Goal: Task Accomplishment & Management: Manage account settings

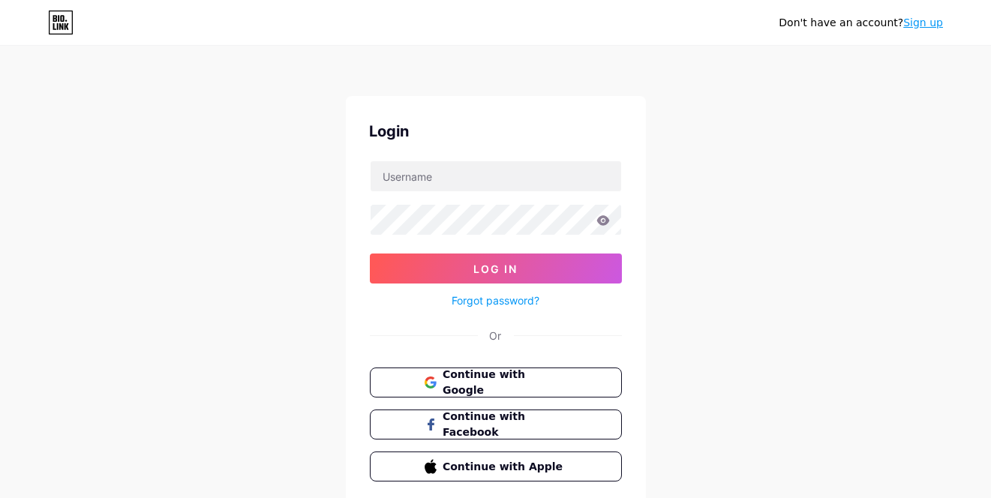
click at [446, 191] on div at bounding box center [496, 177] width 252 height 32
click at [450, 178] on input "text" at bounding box center [496, 176] width 251 height 30
click at [665, 319] on div "Don't have an account? Sign up Login Log In Forgot password? Or Continue with G…" at bounding box center [495, 277] width 991 height 554
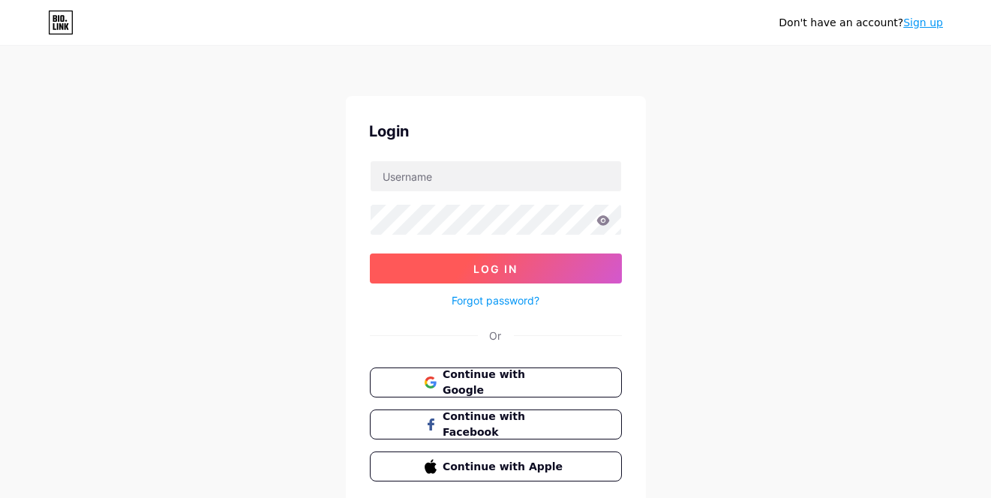
click at [521, 260] on button "Log In" at bounding box center [496, 269] width 252 height 30
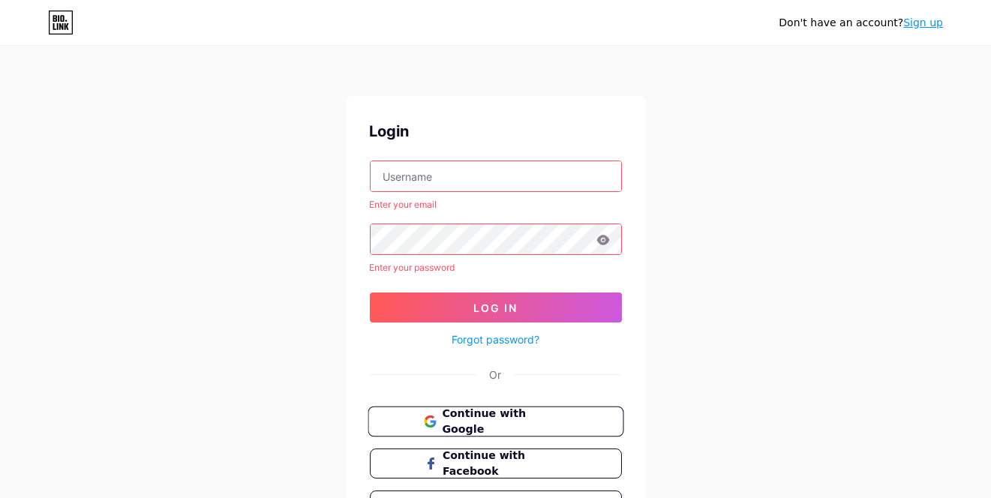
click at [497, 424] on span "Continue with Google" at bounding box center [504, 422] width 125 height 32
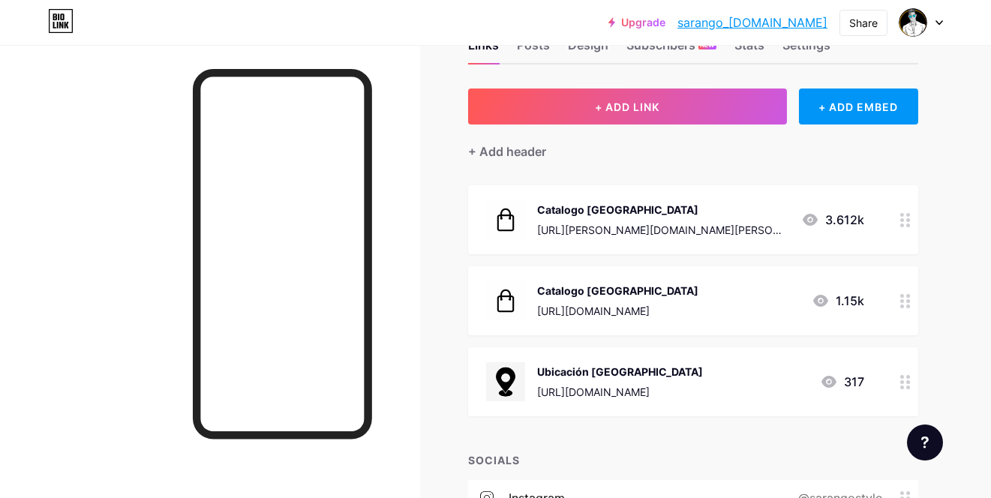
scroll to position [75, 0]
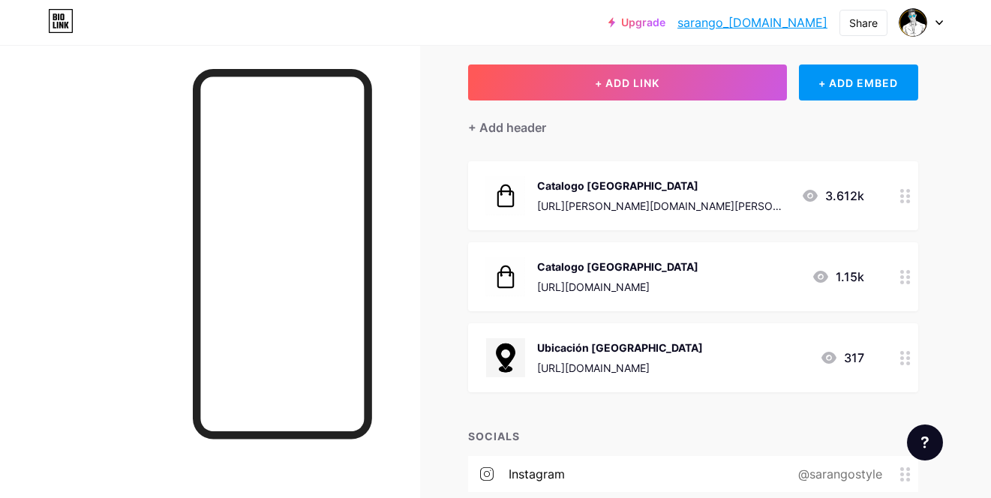
click at [905, 276] on icon at bounding box center [905, 277] width 11 height 14
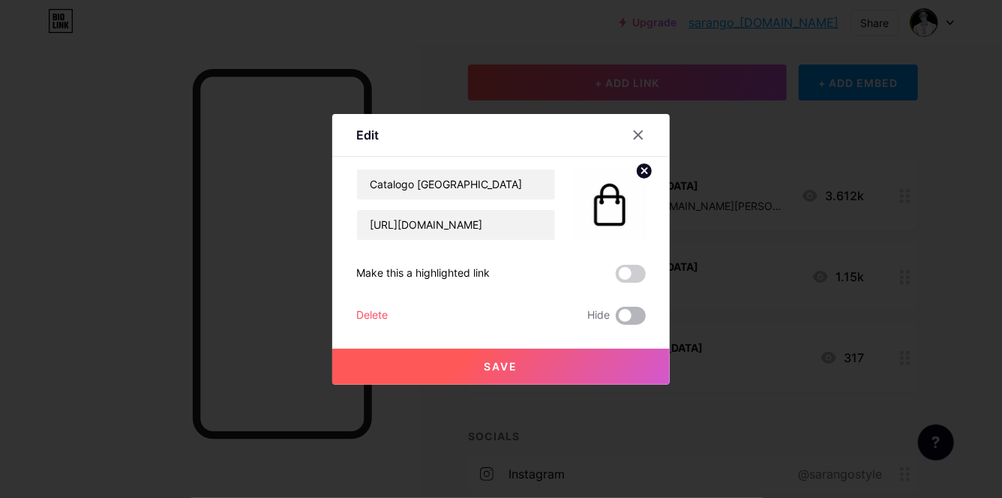
click at [617, 316] on span at bounding box center [631, 316] width 30 height 18
click at [616, 320] on input "checkbox" at bounding box center [616, 320] width 0 height 0
click at [572, 366] on button "Save" at bounding box center [501, 367] width 338 height 36
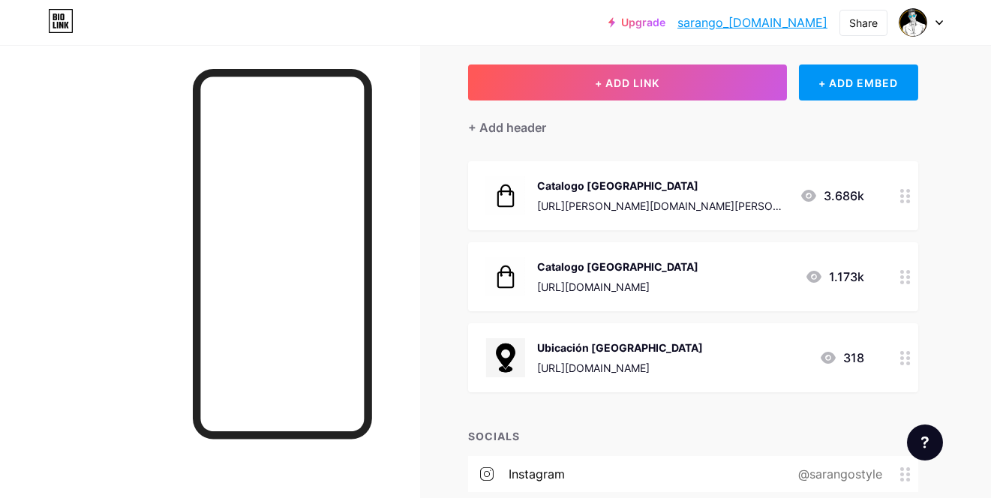
click at [703, 360] on div "[URL][DOMAIN_NAME]" at bounding box center [620, 368] width 166 height 16
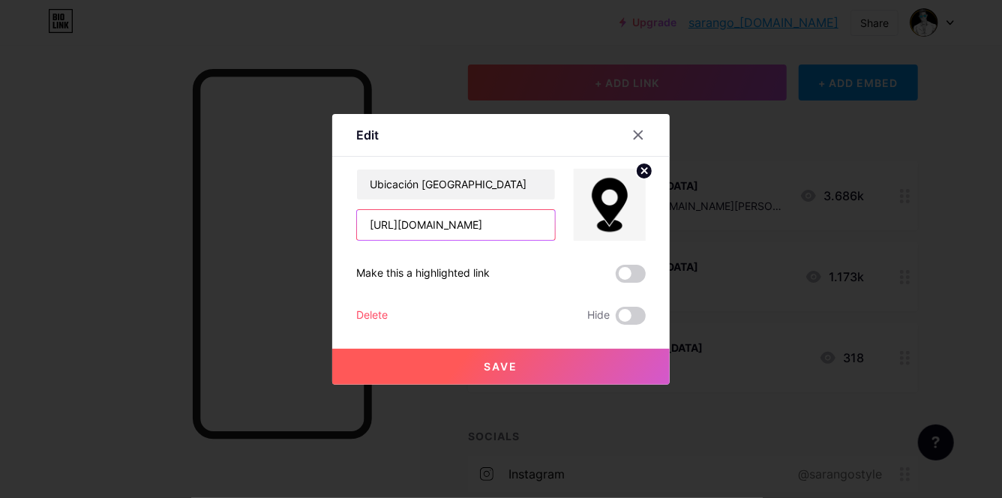
click at [466, 227] on input "[URL][DOMAIN_NAME]" at bounding box center [456, 225] width 198 height 30
click at [718, 108] on div at bounding box center [501, 249] width 1002 height 498
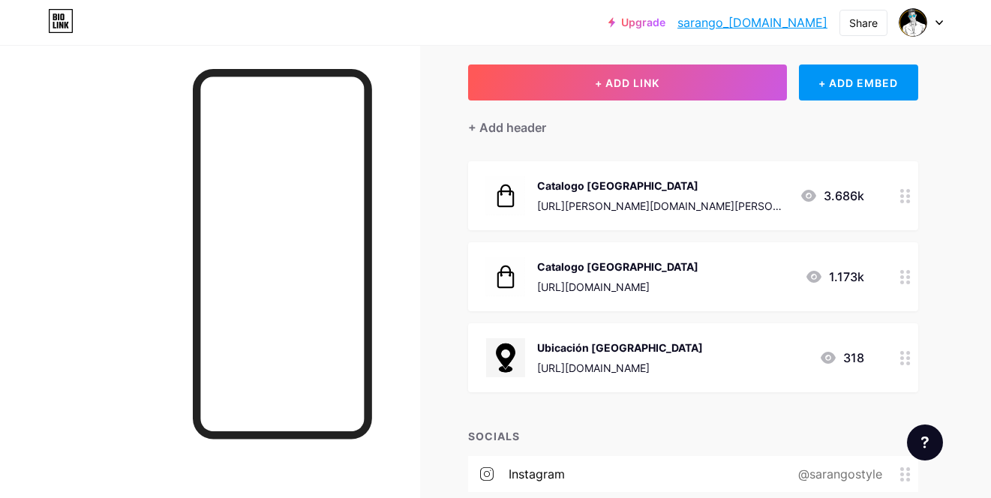
click at [743, 25] on link "sarango_[DOMAIN_NAME]" at bounding box center [753, 23] width 150 height 18
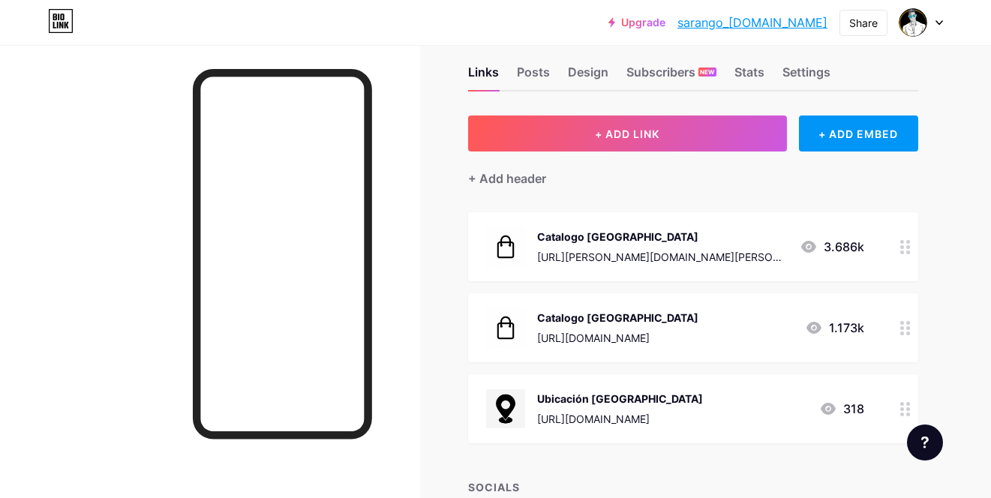
scroll to position [0, 0]
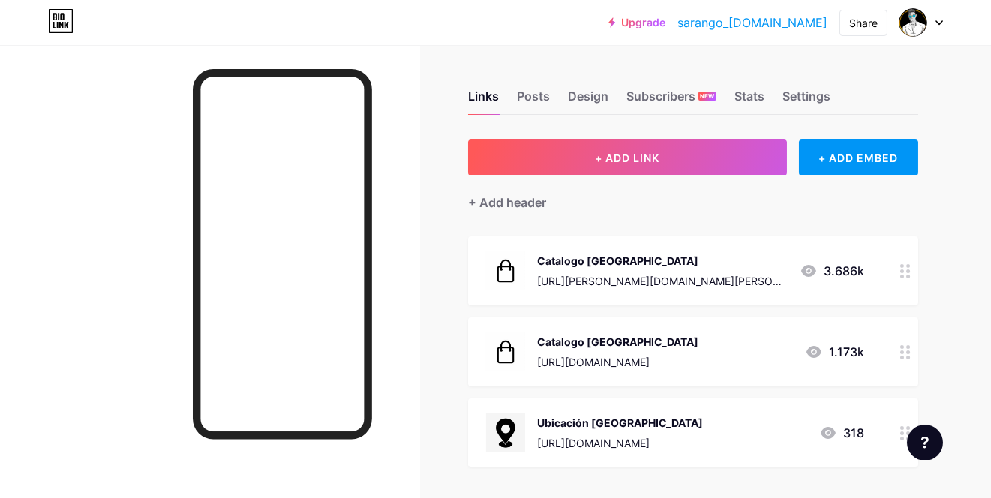
click at [906, 271] on icon at bounding box center [905, 271] width 11 height 14
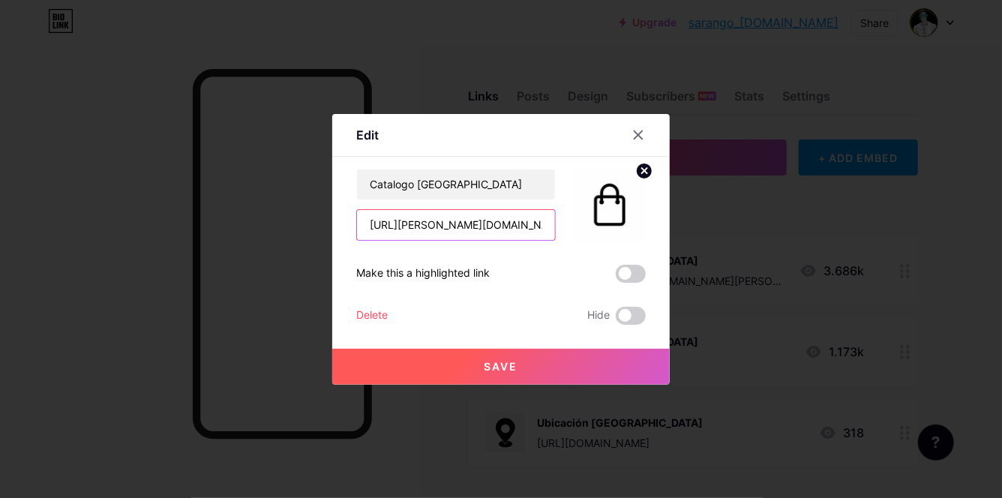
click at [502, 224] on input "[URL][PERSON_NAME][DOMAIN_NAME][PERSON_NAME]" at bounding box center [456, 225] width 198 height 30
drag, startPoint x: 527, startPoint y: 224, endPoint x: 399, endPoint y: 231, distance: 128.5
click at [399, 231] on input "[URL][PERSON_NAME][DOMAIN_NAME][PERSON_NAME]" at bounding box center [456, 225] width 198 height 30
type input "[URL][DOMAIN_NAME]"
click at [616, 279] on span at bounding box center [631, 274] width 30 height 18
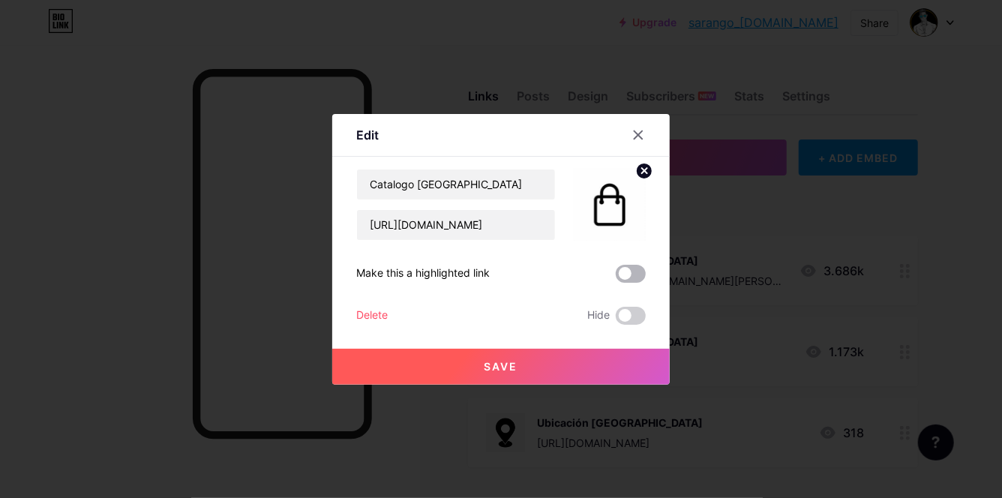
click at [616, 278] on input "checkbox" at bounding box center [616, 278] width 0 height 0
click at [485, 363] on span "Save" at bounding box center [502, 366] width 34 height 13
drag, startPoint x: 470, startPoint y: 185, endPoint x: 406, endPoint y: 185, distance: 64.5
click at [406, 185] on input "Catalogo [GEOGRAPHIC_DATA]" at bounding box center [456, 185] width 198 height 30
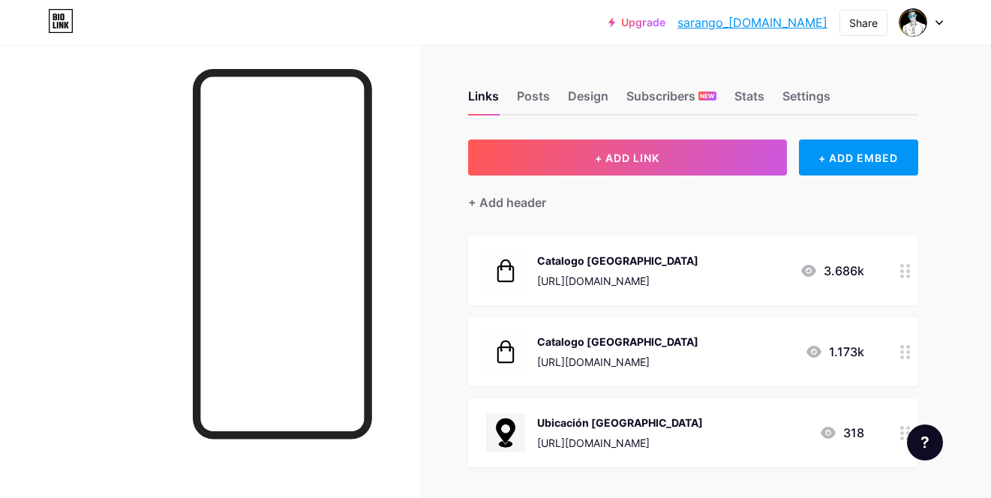
click at [639, 255] on div "Catalogo [GEOGRAPHIC_DATA]" at bounding box center [617, 261] width 161 height 16
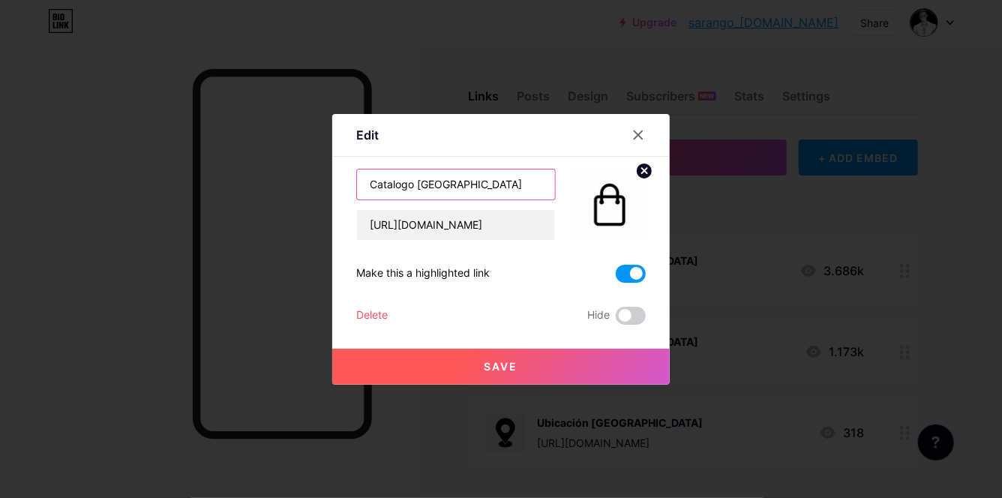
drag, startPoint x: 491, startPoint y: 190, endPoint x: 410, endPoint y: 195, distance: 82.0
click at [410, 195] on input "Catalogo [GEOGRAPHIC_DATA]" at bounding box center [456, 185] width 198 height 30
type input "Catalogo"
click at [518, 363] on button "Save" at bounding box center [501, 367] width 338 height 36
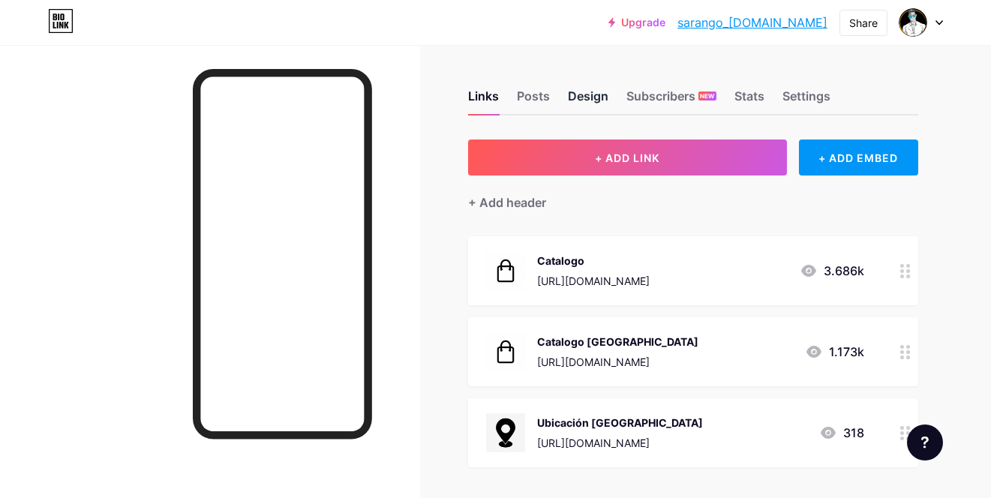
click at [603, 97] on div "Design" at bounding box center [588, 100] width 41 height 27
click at [542, 95] on div "Posts" at bounding box center [533, 100] width 33 height 27
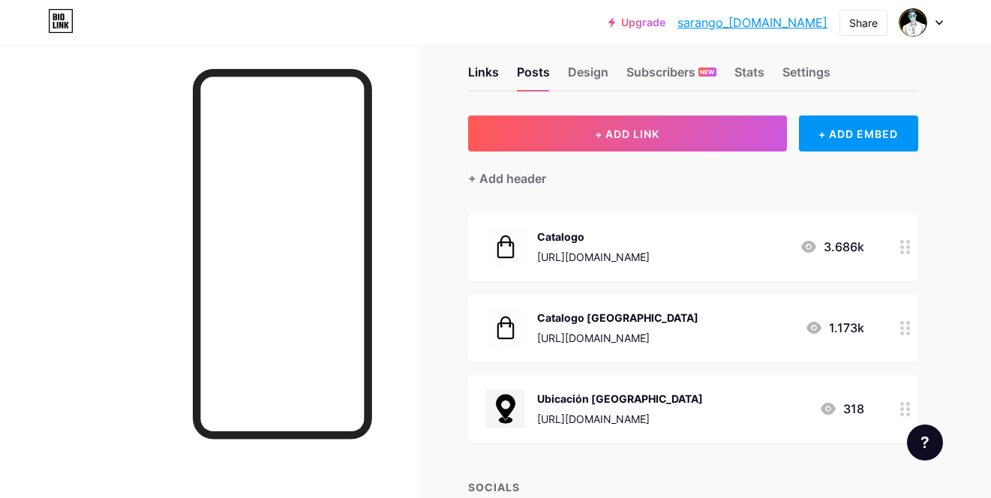
scroll to position [23, 0]
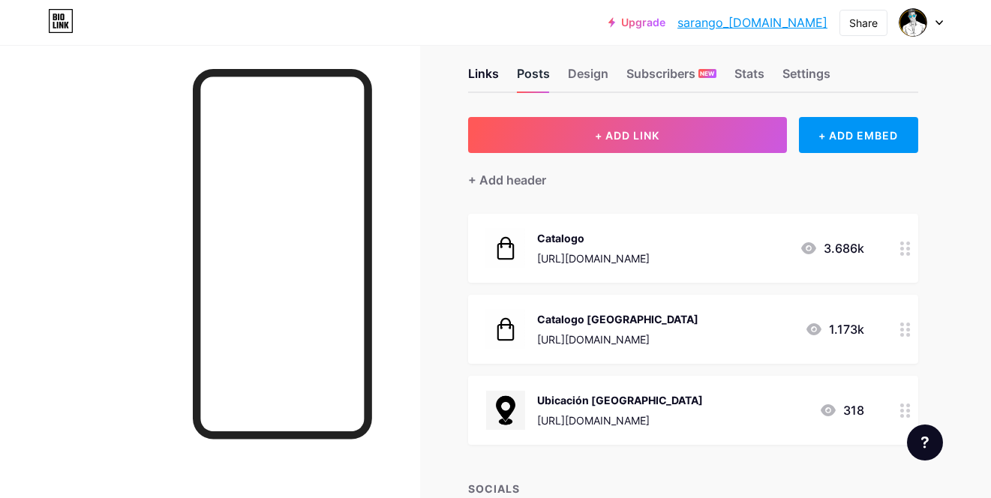
click at [536, 82] on div "Posts" at bounding box center [533, 78] width 33 height 27
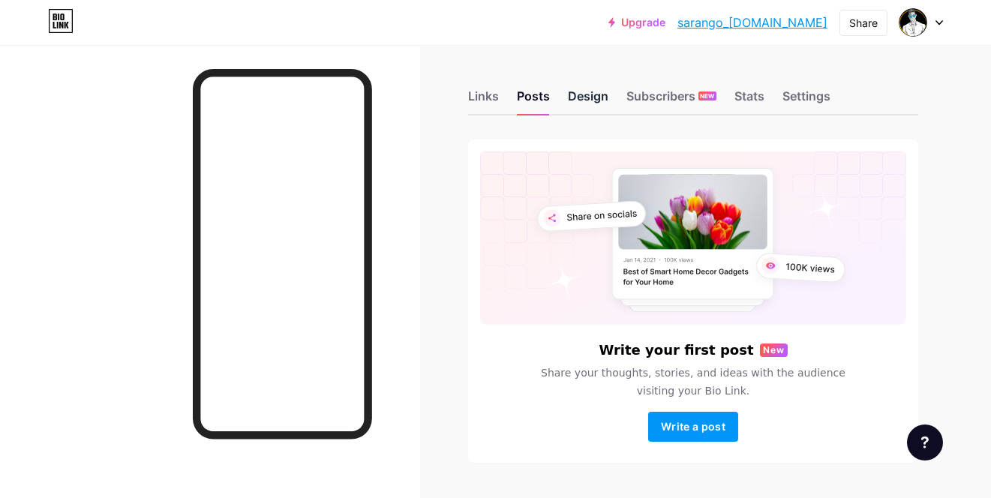
click at [591, 100] on div "Design" at bounding box center [588, 100] width 41 height 27
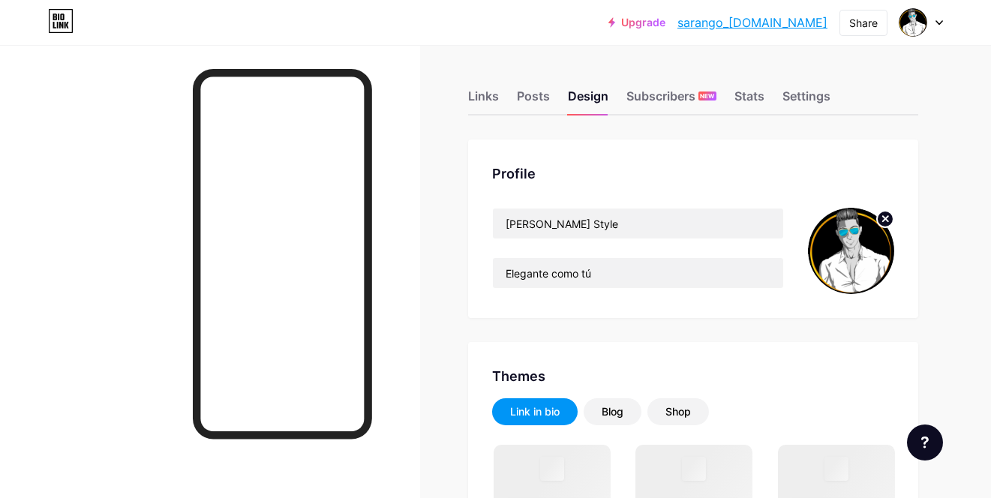
click at [885, 213] on circle at bounding box center [885, 219] width 17 height 17
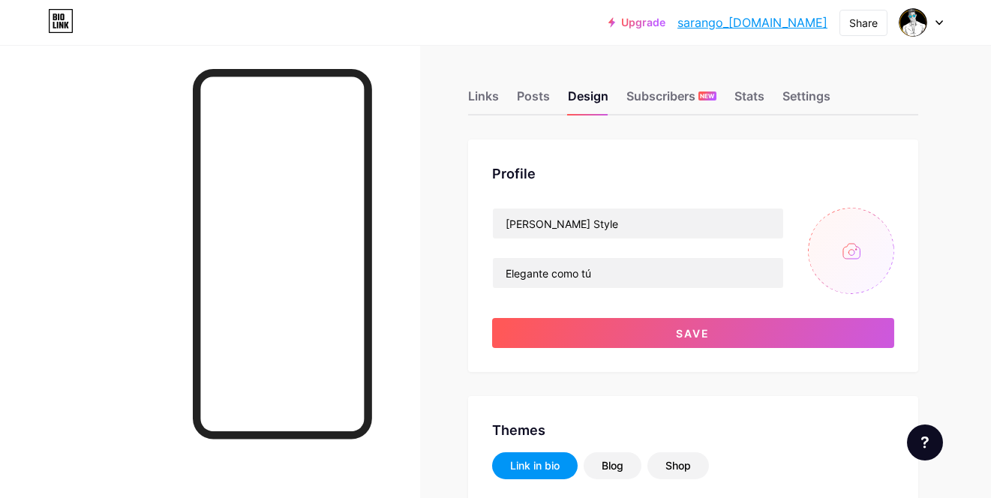
click at [840, 261] on input "file" at bounding box center [851, 251] width 86 height 86
type input "C:\fakepath\s.png"
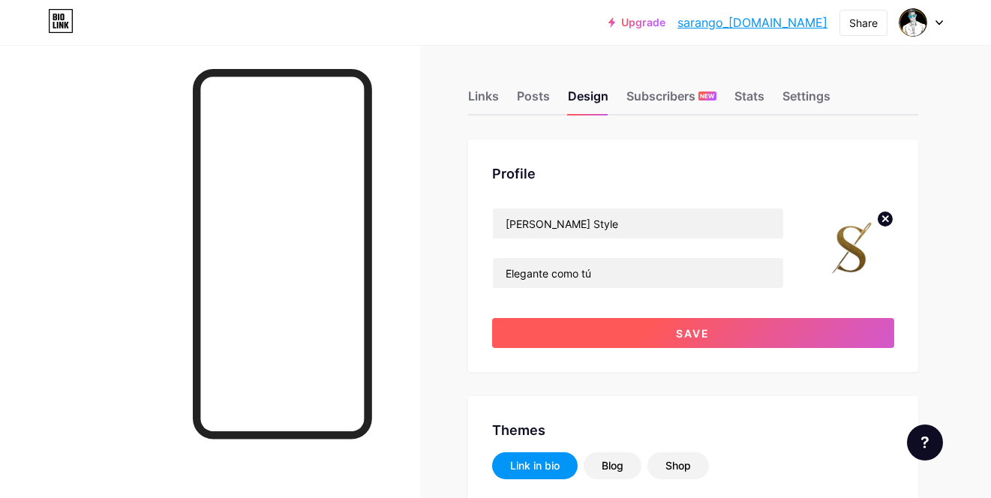
click at [683, 333] on span "Save" at bounding box center [694, 333] width 34 height 13
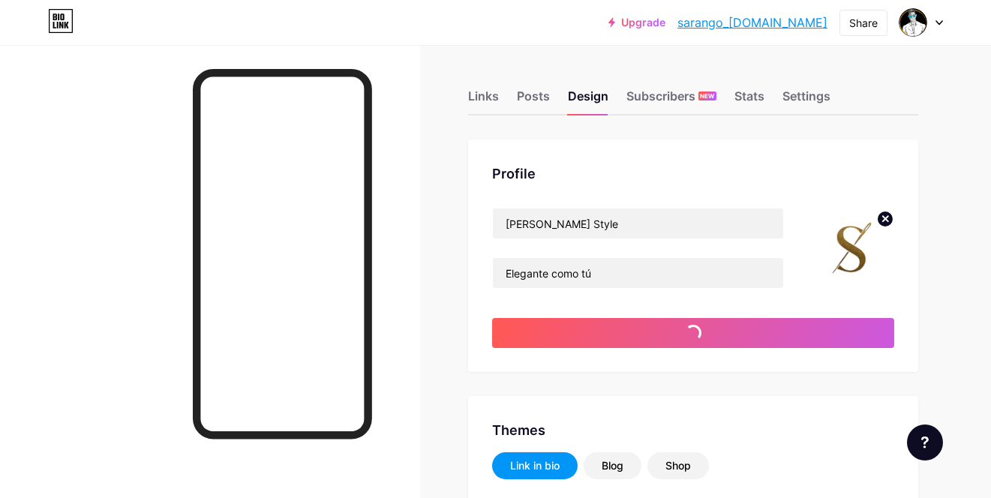
type input "#ffffff"
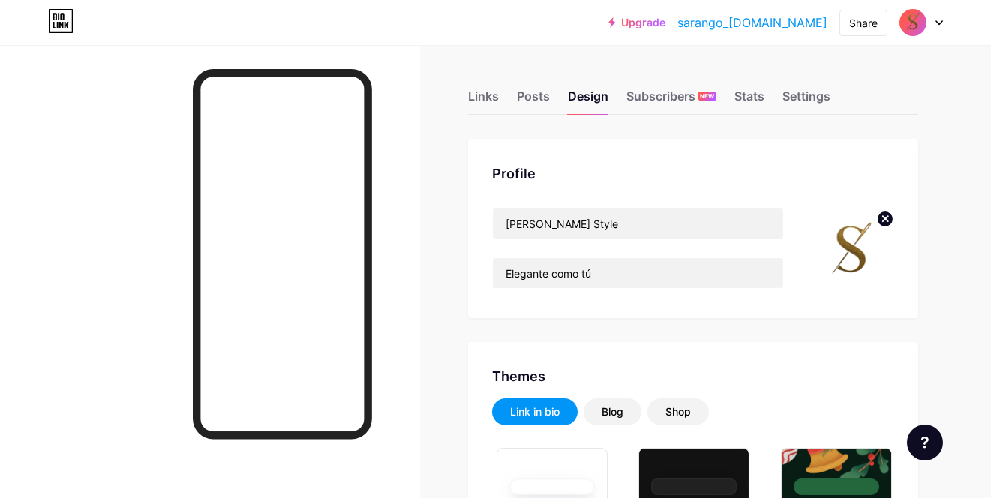
click at [858, 243] on img at bounding box center [851, 251] width 86 height 86
click at [849, 221] on img at bounding box center [851, 251] width 86 height 86
click at [887, 218] on circle at bounding box center [885, 219] width 17 height 17
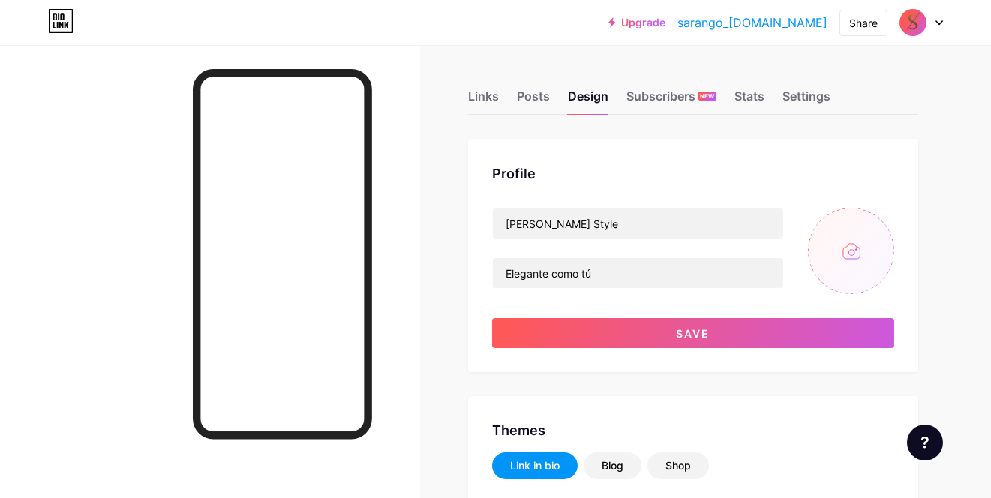
click at [861, 266] on input "file" at bounding box center [851, 251] width 86 height 86
type input "C:\fakepath\s.png"
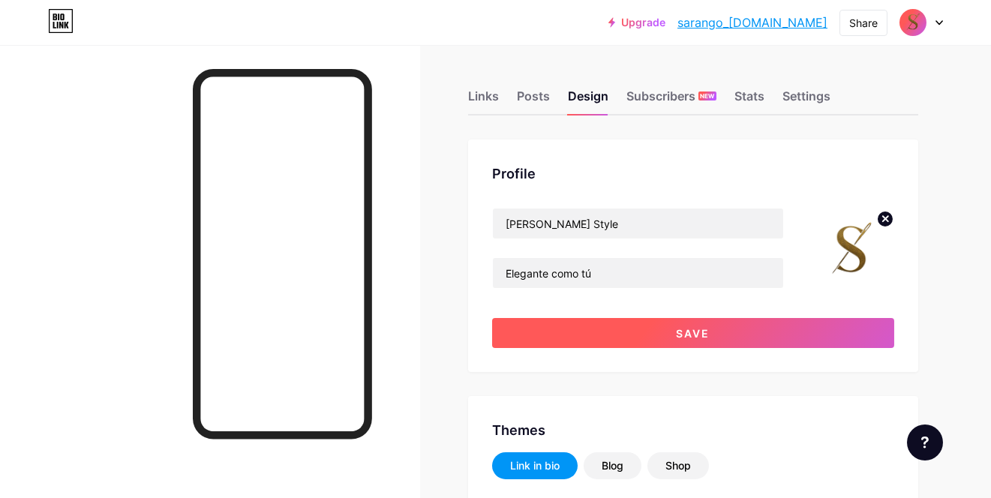
click at [801, 325] on button "Save" at bounding box center [693, 333] width 402 height 30
type input "#ffffff"
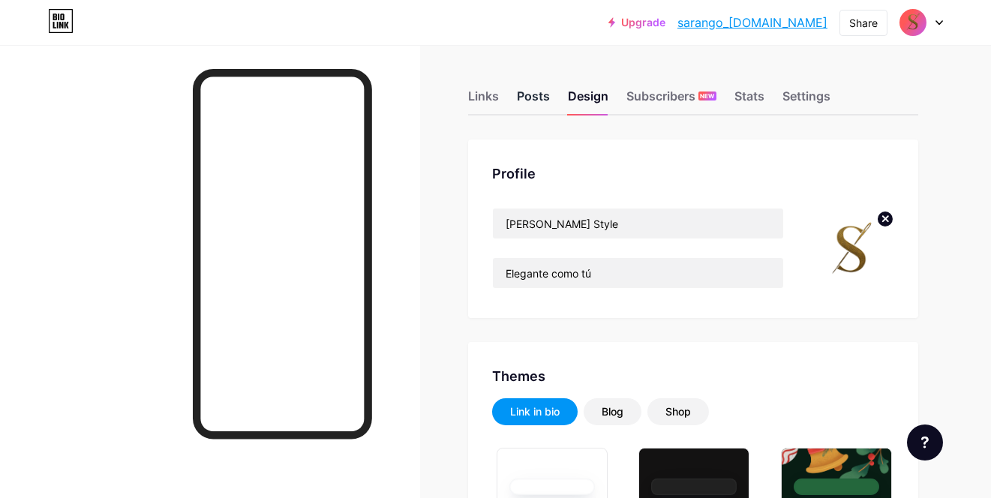
click at [531, 101] on div "Posts" at bounding box center [533, 100] width 33 height 27
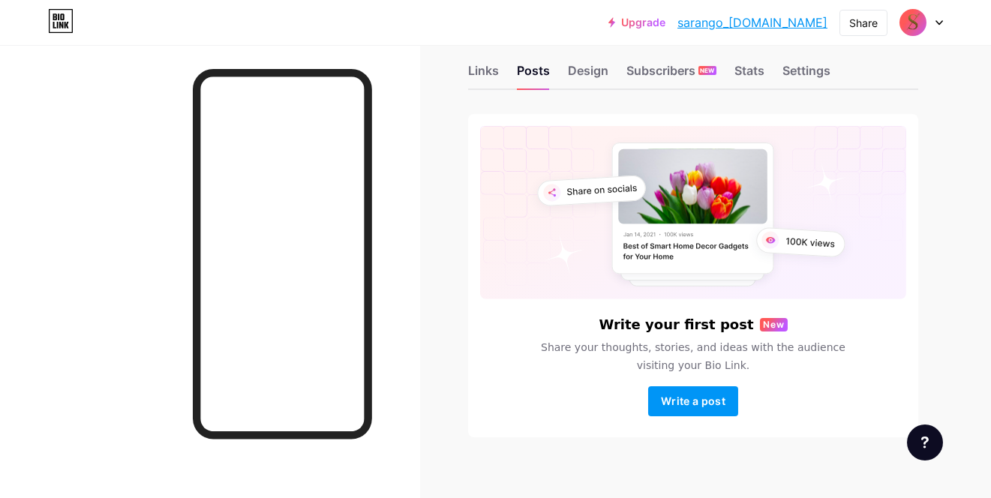
scroll to position [39, 0]
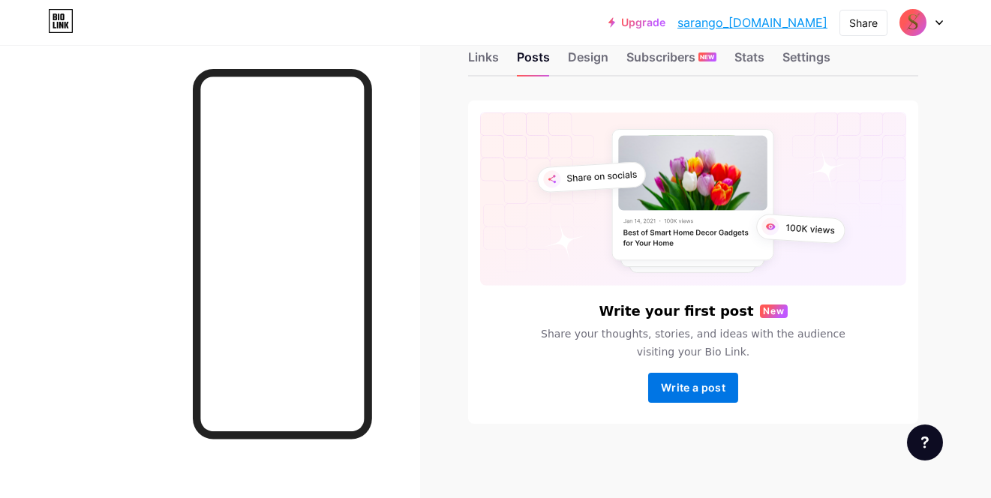
click at [715, 392] on span "Write a post" at bounding box center [693, 387] width 65 height 13
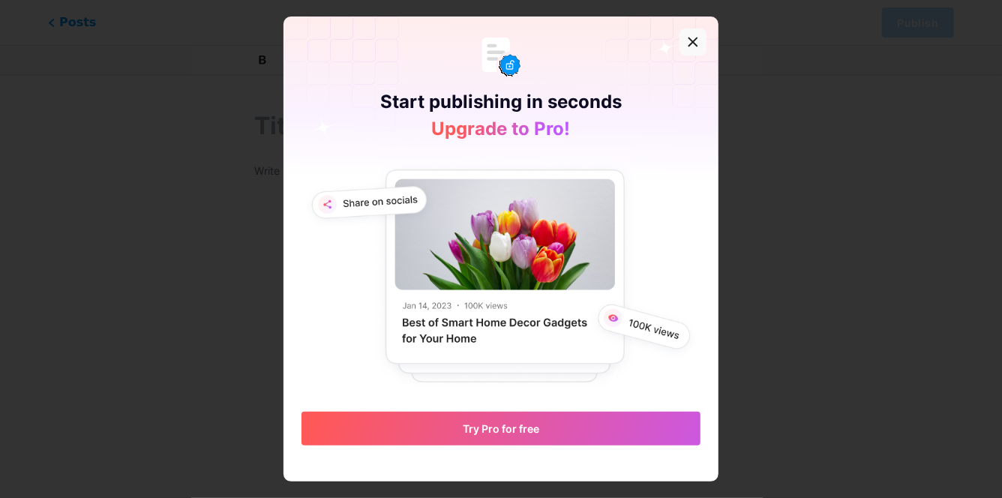
click at [680, 41] on div at bounding box center [693, 42] width 27 height 27
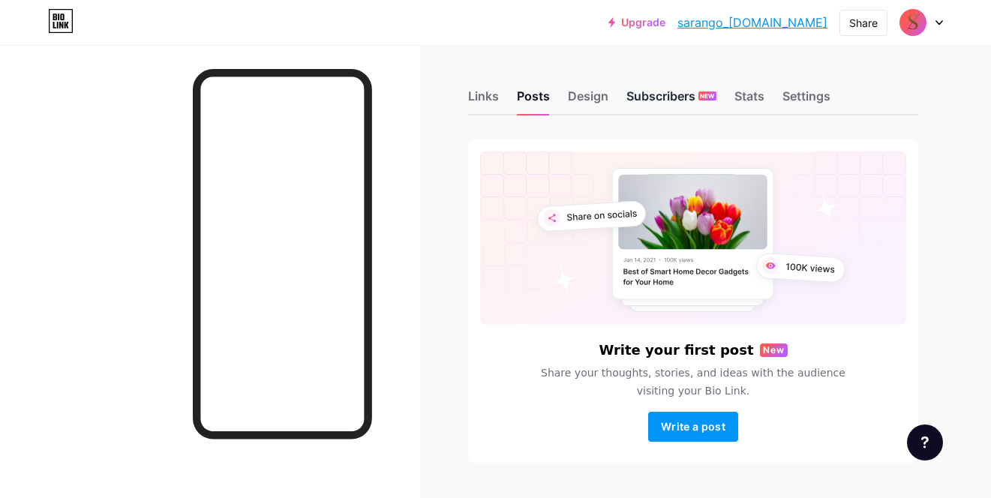
click at [648, 95] on div "Subscribers NEW" at bounding box center [672, 100] width 90 height 27
click at [746, 95] on div "Stats" at bounding box center [750, 100] width 30 height 27
click at [748, 98] on div "Stats" at bounding box center [750, 100] width 30 height 27
click at [828, 93] on div "Settings" at bounding box center [807, 100] width 48 height 27
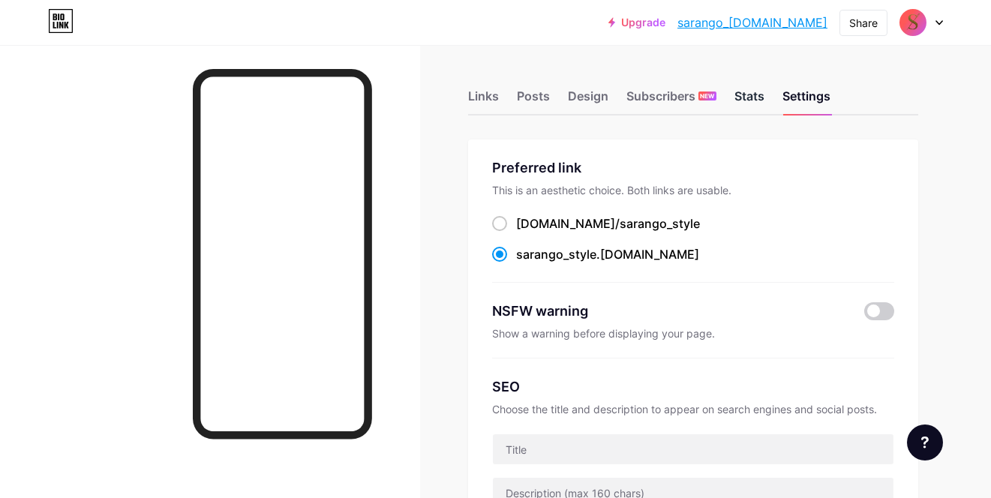
click at [744, 94] on div "Stats" at bounding box center [750, 100] width 30 height 27
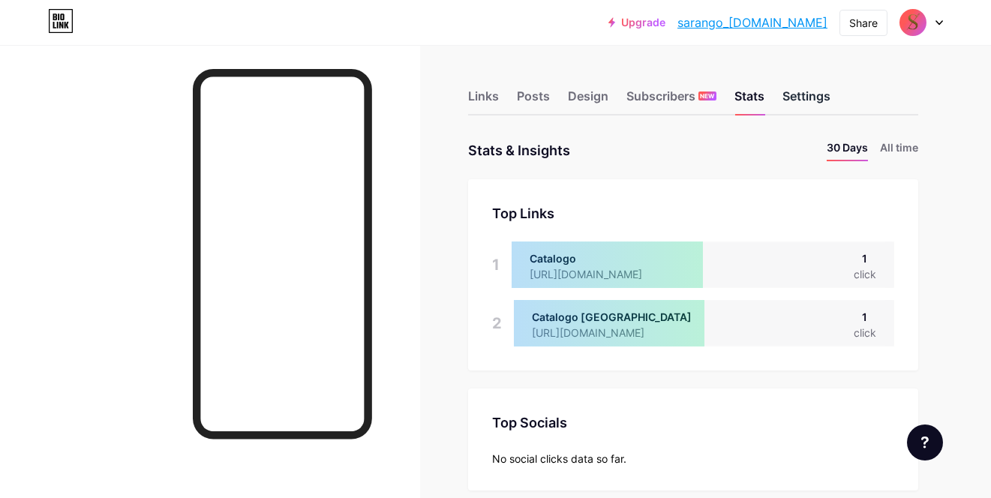
click at [795, 90] on div "Settings" at bounding box center [807, 100] width 48 height 27
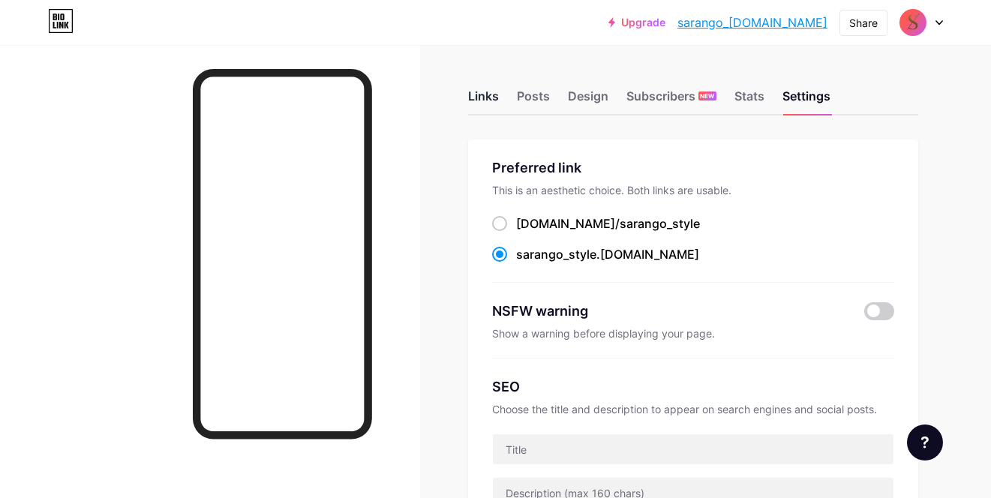
click at [471, 95] on div "Links" at bounding box center [483, 100] width 31 height 27
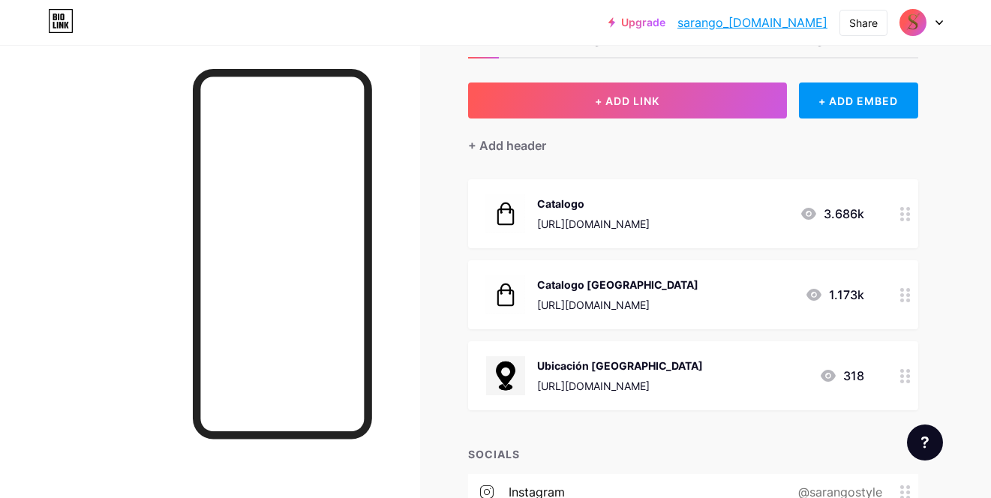
scroll to position [23, 0]
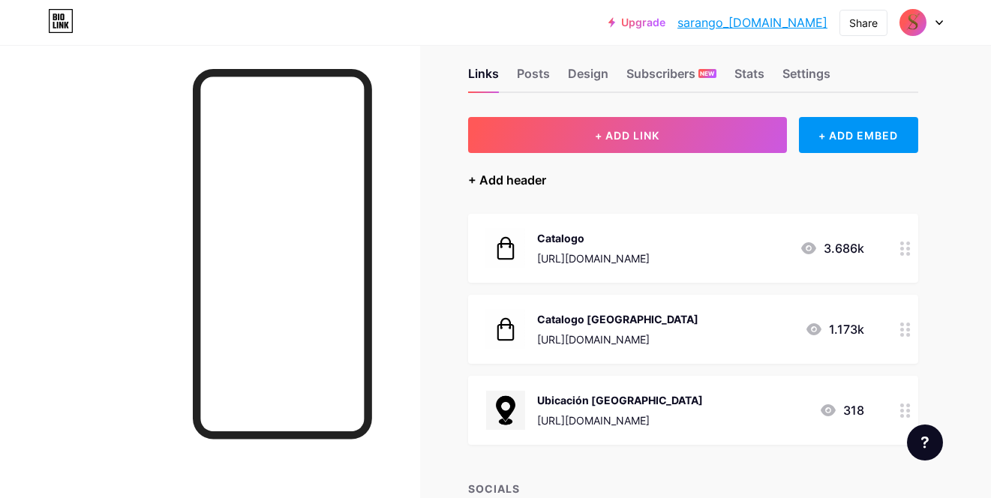
click at [503, 179] on div "+ Add header" at bounding box center [507, 180] width 78 height 18
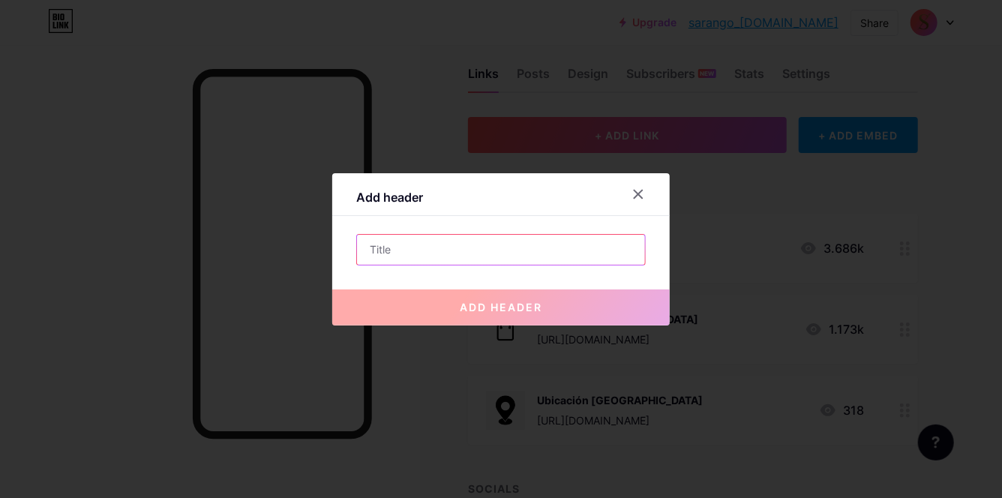
click at [537, 247] on input "text" at bounding box center [501, 250] width 288 height 30
click at [642, 188] on div at bounding box center [638, 194] width 27 height 27
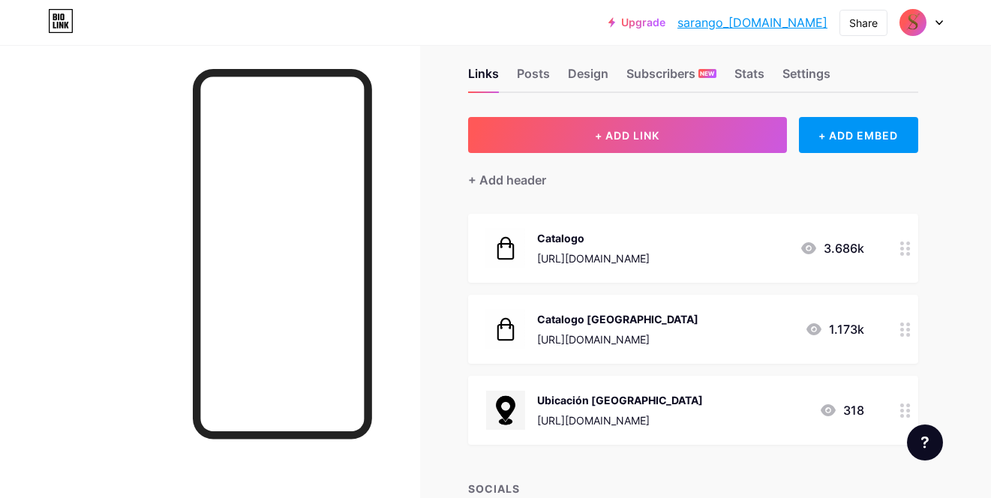
click at [933, 20] on div at bounding box center [922, 22] width 44 height 27
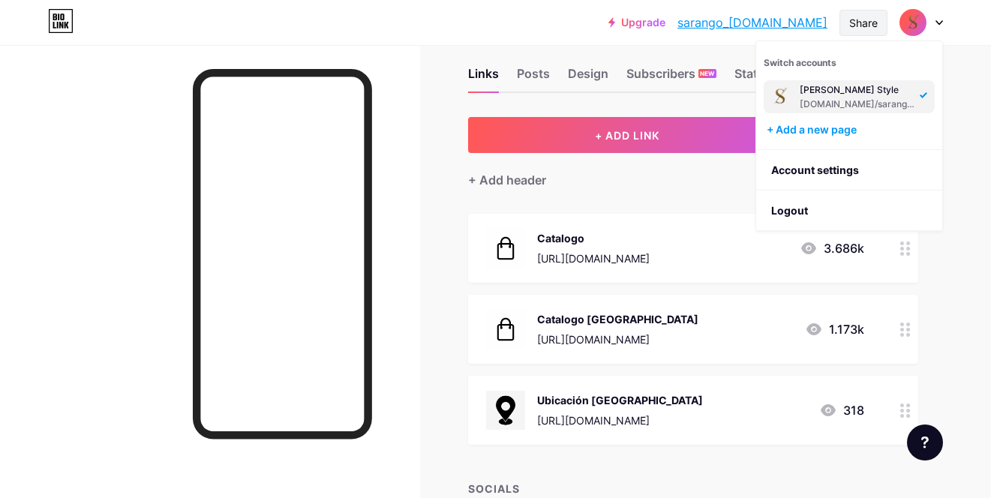
click at [842, 20] on div "Share" at bounding box center [864, 23] width 48 height 26
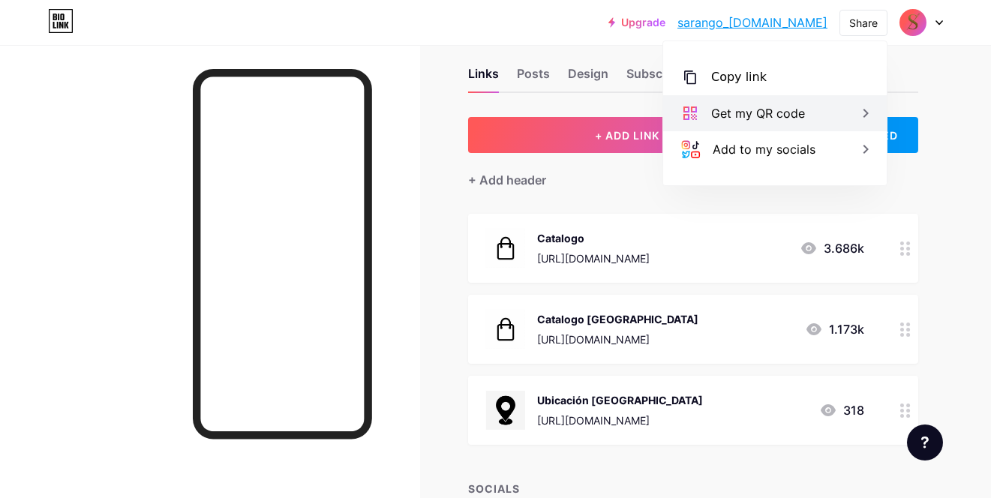
click at [796, 100] on div "Get my QR code" at bounding box center [775, 113] width 224 height 36
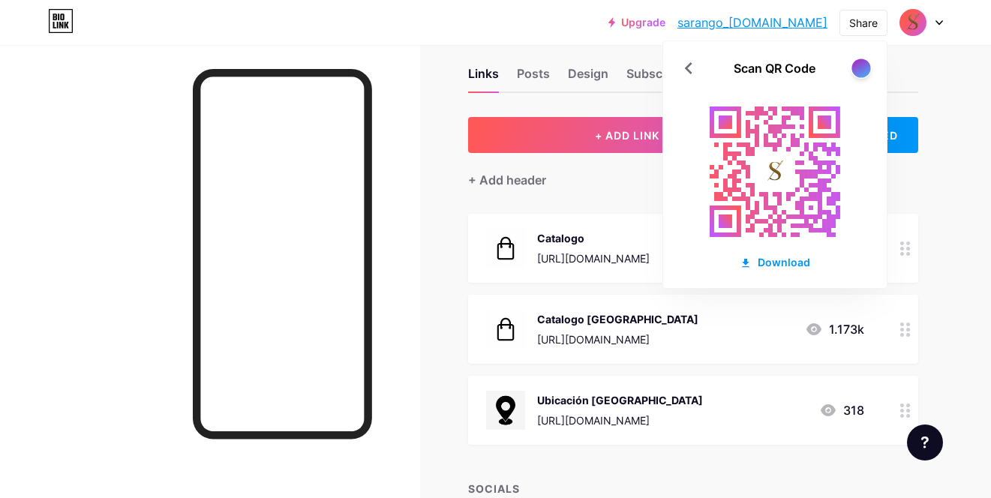
click at [861, 74] on div at bounding box center [861, 68] width 19 height 19
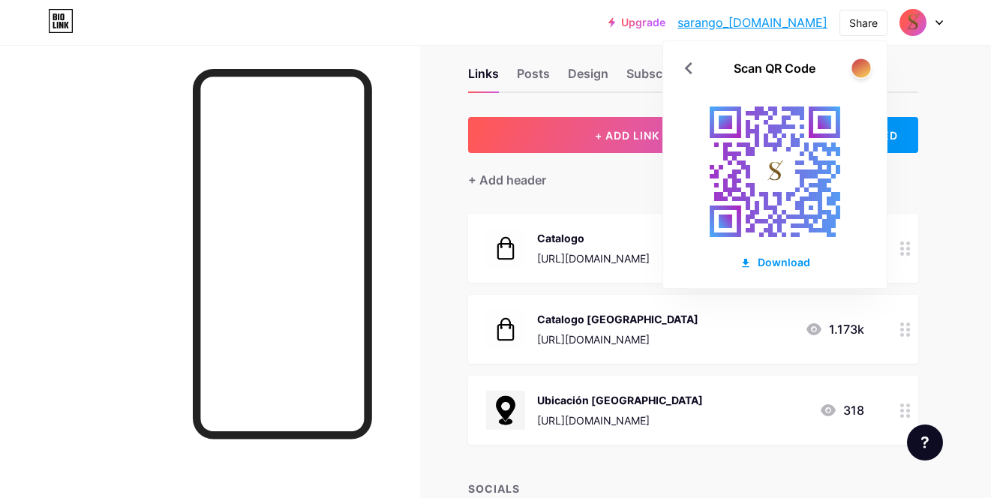
click at [861, 74] on div at bounding box center [861, 68] width 19 height 19
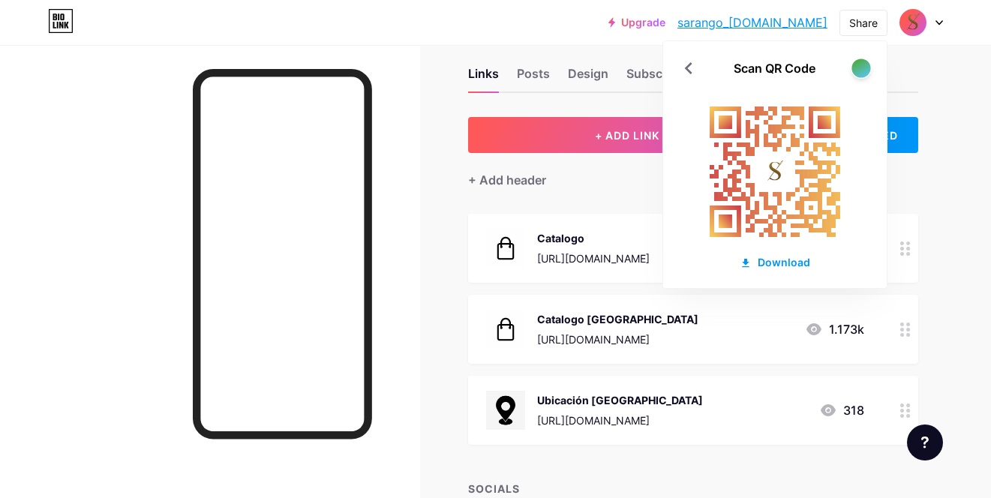
click at [861, 74] on div at bounding box center [861, 68] width 19 height 19
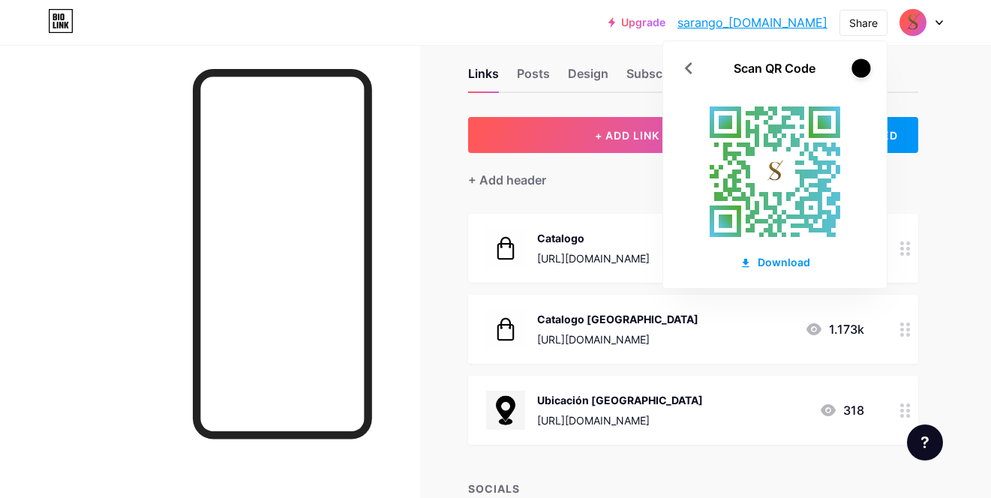
click at [861, 74] on div at bounding box center [861, 68] width 19 height 19
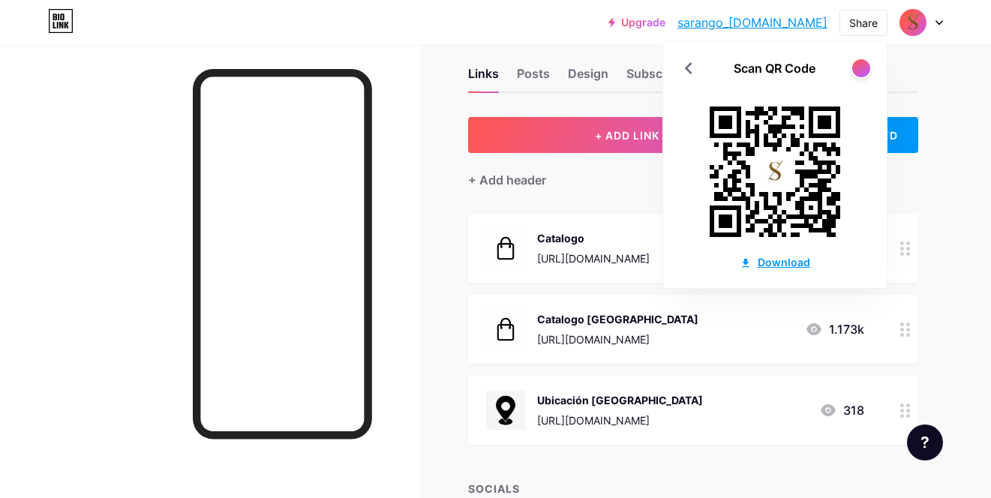
click at [790, 261] on div "Download" at bounding box center [775, 262] width 71 height 16
click at [960, 95] on div "Links Posts Design Subscribers NEW Stats Settings + ADD LINK + ADD EMBED + Add …" at bounding box center [490, 411] width 981 height 777
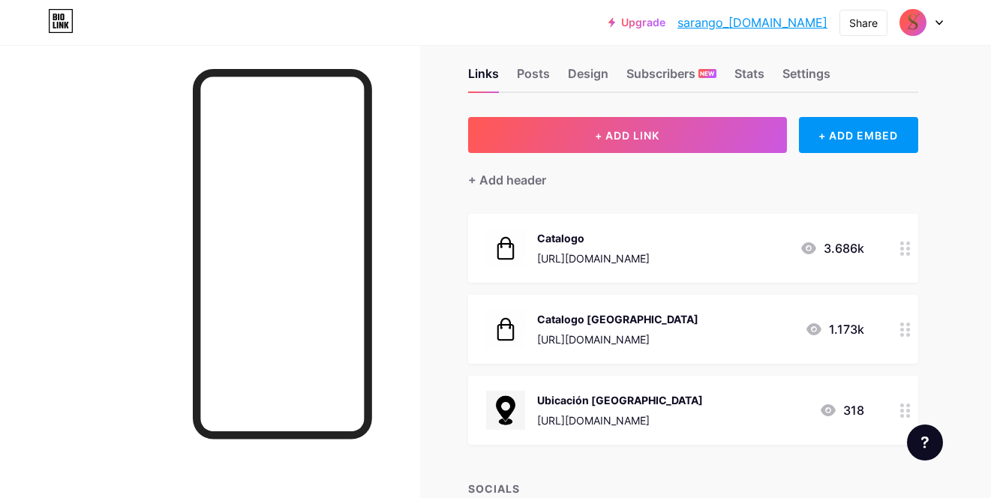
click at [813, 27] on link "sarango_[DOMAIN_NAME]" at bounding box center [753, 23] width 150 height 18
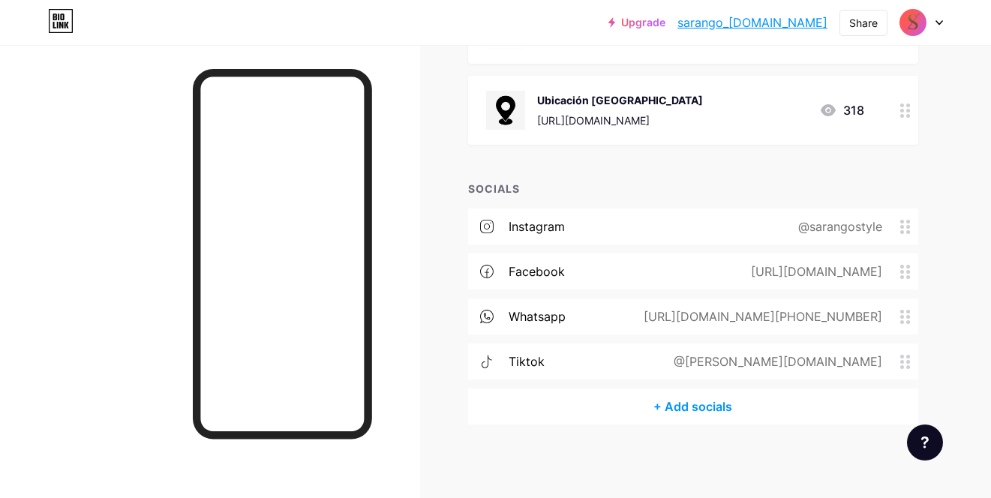
scroll to position [0, 0]
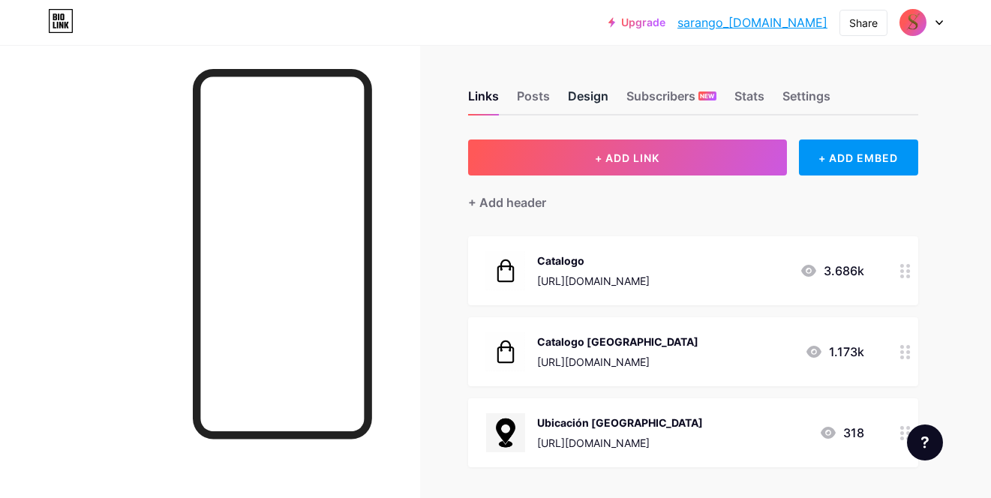
click at [585, 92] on div "Design" at bounding box center [588, 100] width 41 height 27
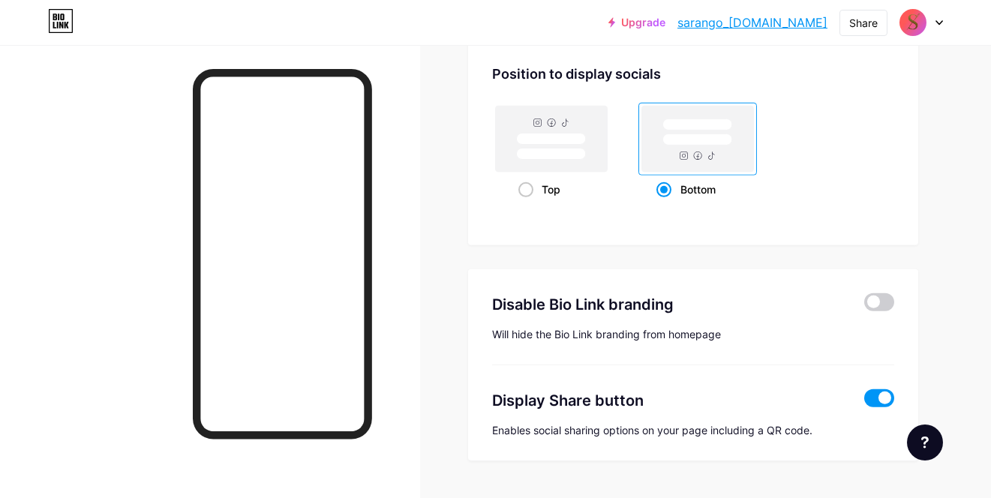
scroll to position [2925, 0]
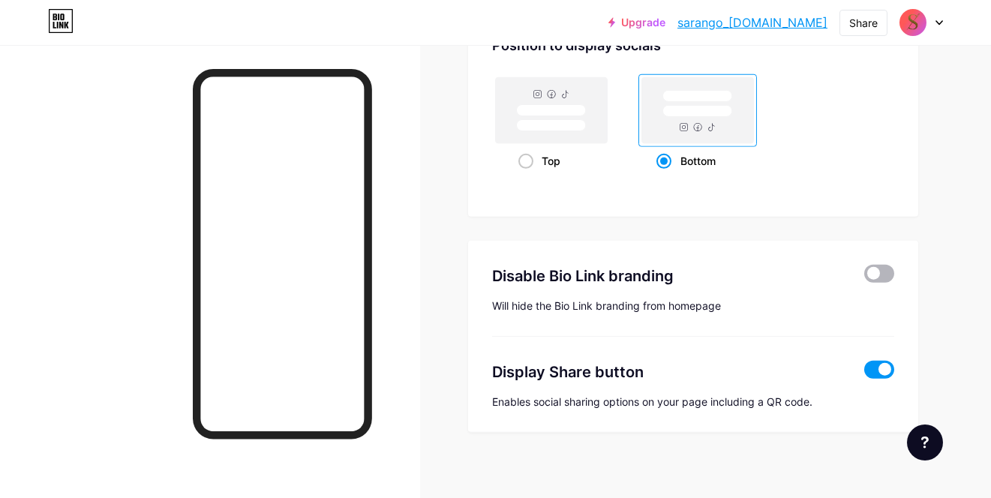
click at [879, 269] on span at bounding box center [879, 274] width 30 height 18
click at [864, 278] on input "checkbox" at bounding box center [864, 278] width 0 height 0
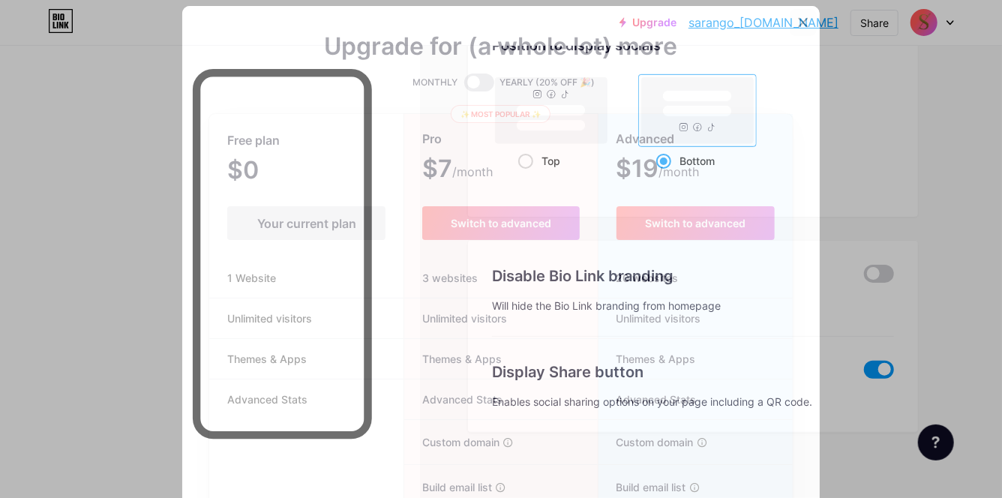
click at [798, 28] on icon at bounding box center [804, 23] width 12 height 12
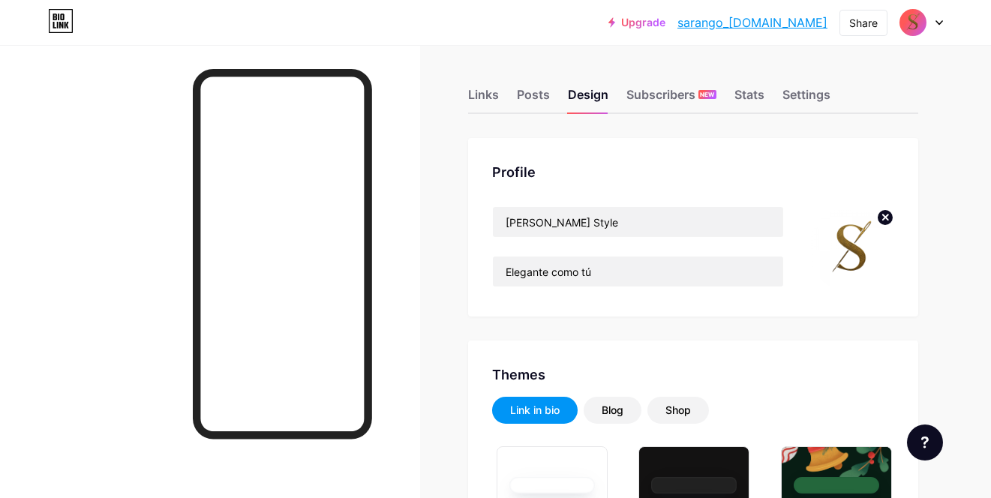
scroll to position [0, 0]
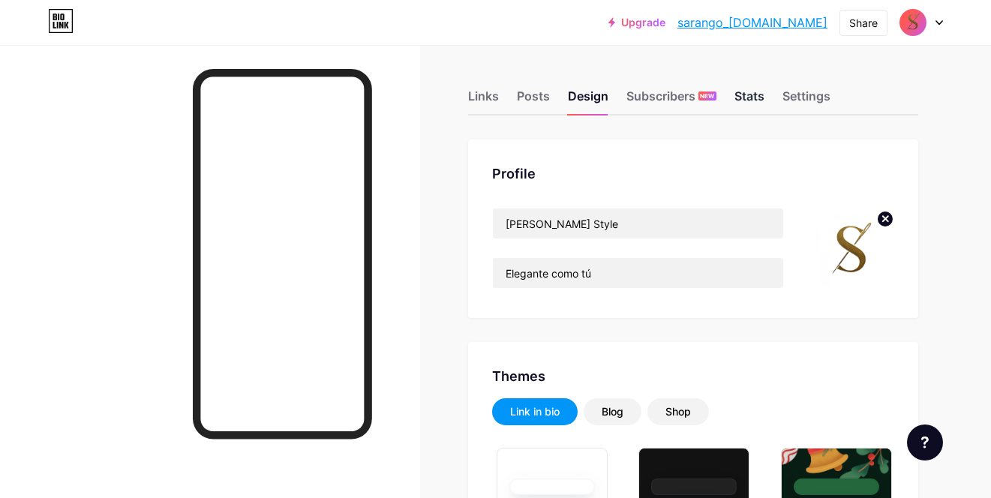
click at [756, 99] on div "Stats" at bounding box center [750, 100] width 30 height 27
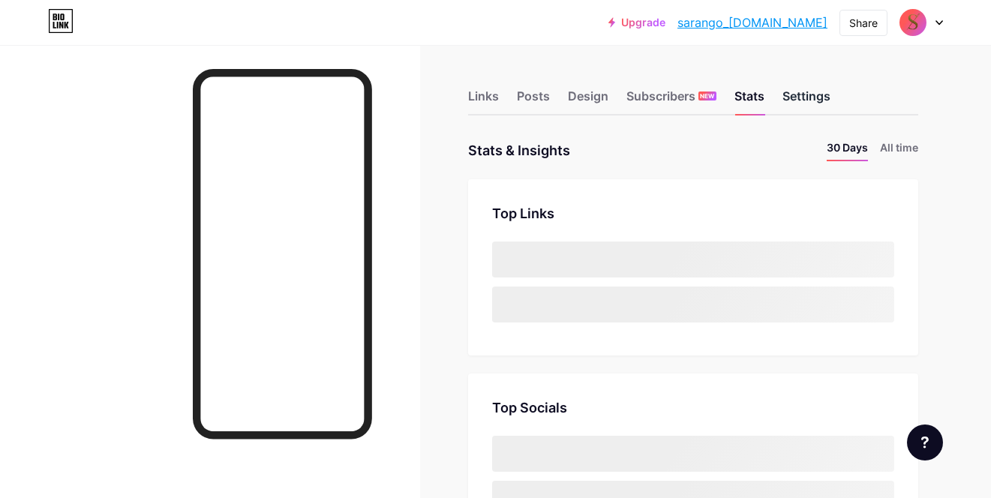
click at [813, 92] on div "Settings" at bounding box center [807, 100] width 48 height 27
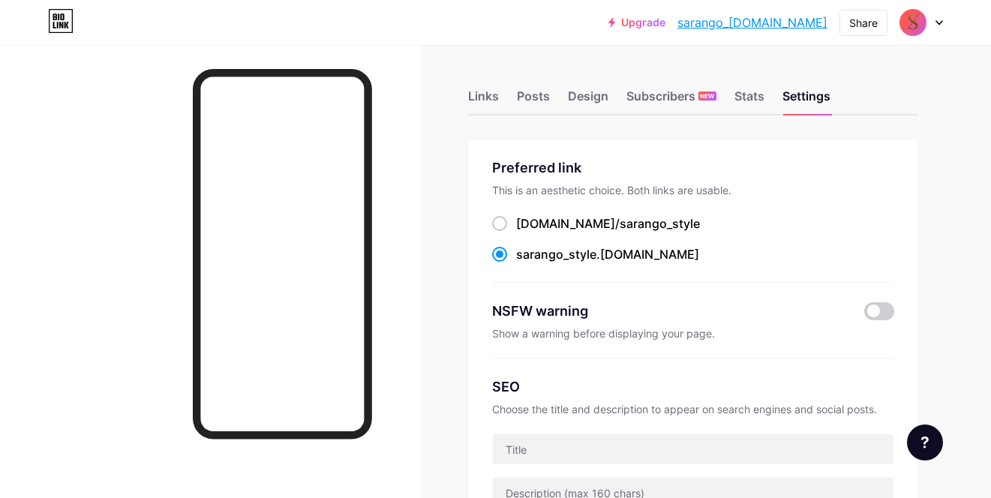
click at [936, 23] on icon at bounding box center [940, 22] width 8 height 5
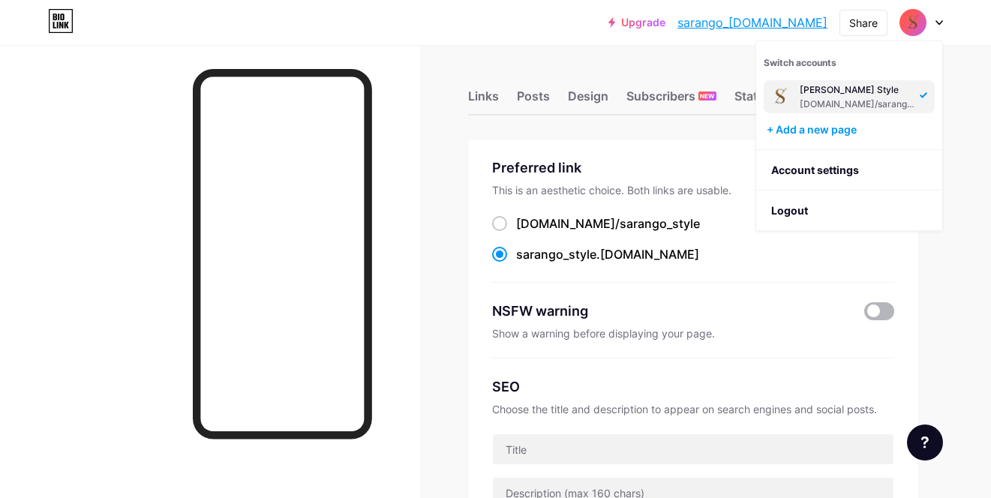
click at [868, 305] on span at bounding box center [879, 311] width 30 height 18
click at [864, 315] on input "checkbox" at bounding box center [864, 315] width 0 height 0
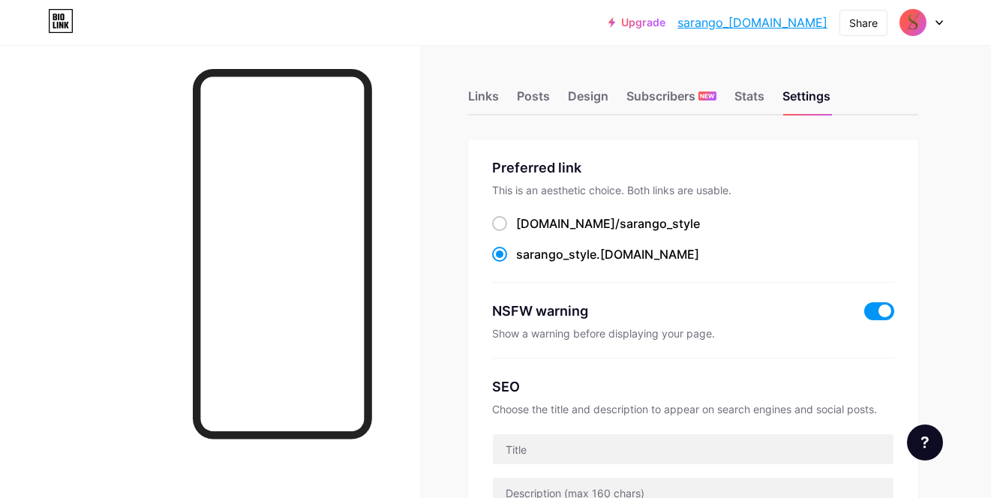
click at [877, 307] on span at bounding box center [879, 311] width 30 height 18
click at [864, 315] on input "checkbox" at bounding box center [864, 315] width 0 height 0
click at [483, 94] on div "Links" at bounding box center [483, 100] width 31 height 27
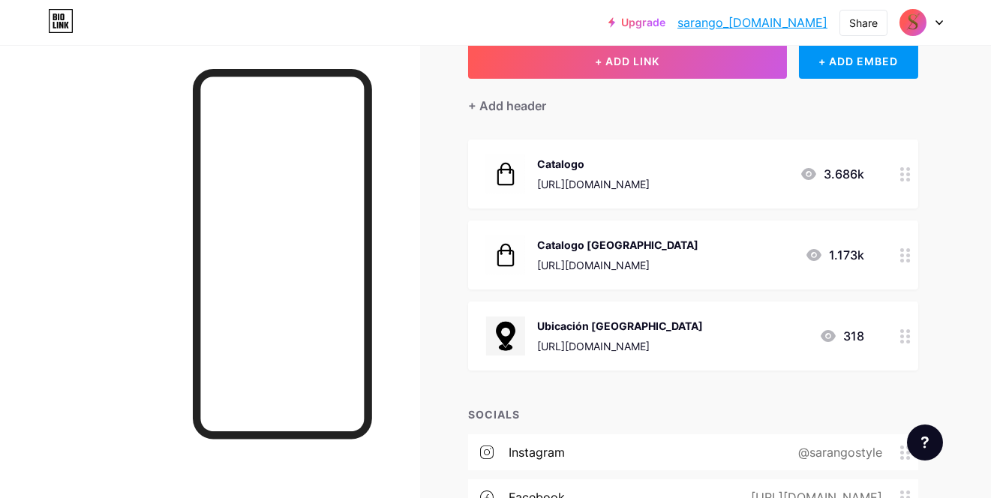
scroll to position [75, 0]
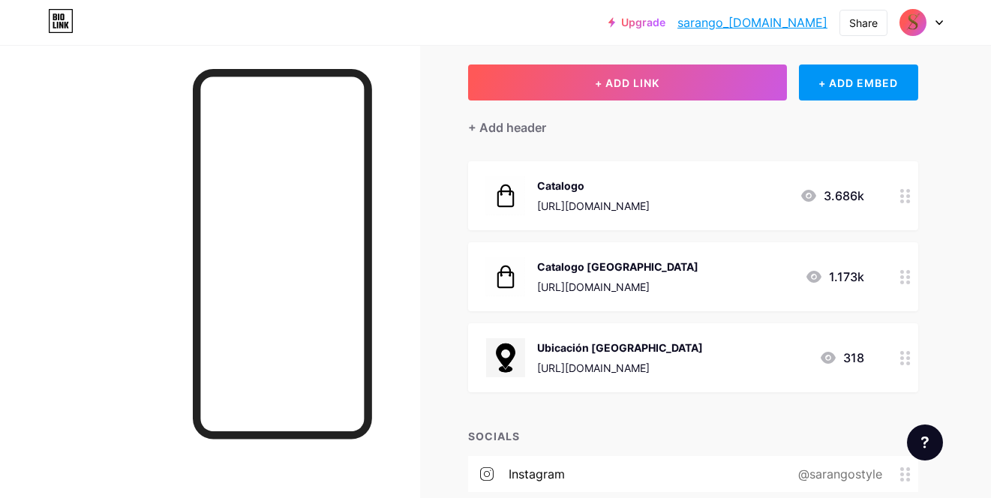
click at [903, 189] on circle at bounding box center [902, 191] width 4 height 4
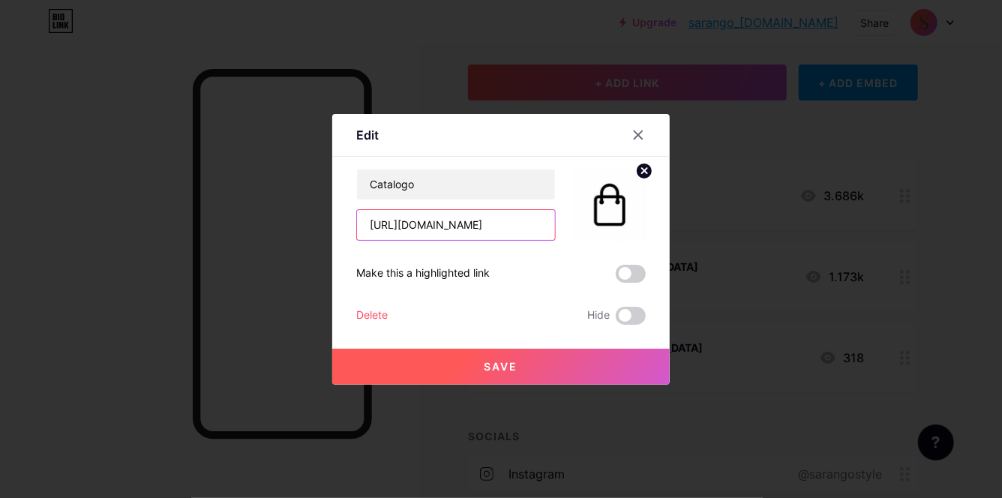
click at [431, 225] on input "[URL][DOMAIN_NAME]" at bounding box center [456, 225] width 198 height 30
type input "[URL][DOMAIN_NAME]"
click at [500, 365] on span "Save" at bounding box center [502, 366] width 34 height 13
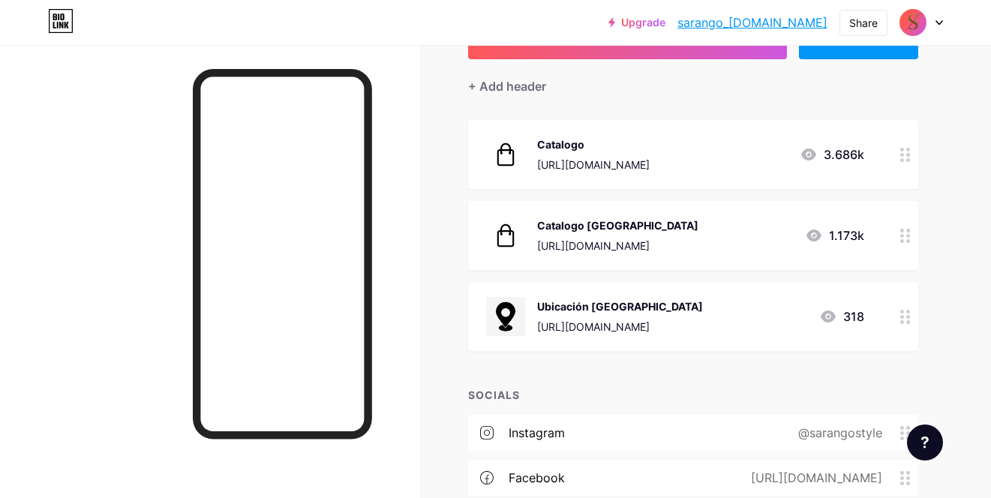
scroll to position [23, 0]
